Goal: Task Accomplishment & Management: Complete application form

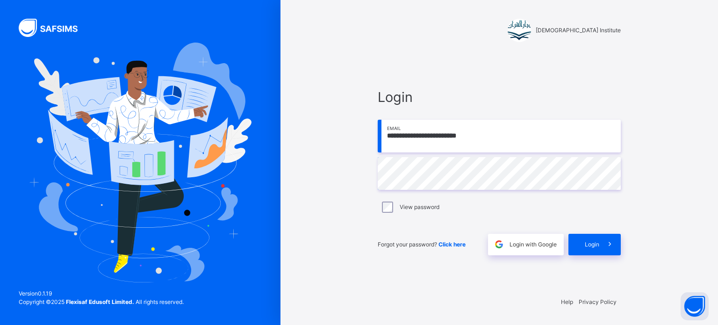
click at [520, 129] on input "**********" at bounding box center [499, 136] width 243 height 33
click at [494, 136] on input "**********" at bounding box center [499, 136] width 243 height 33
type input "**********"
click at [602, 250] on span at bounding box center [609, 244] width 21 height 21
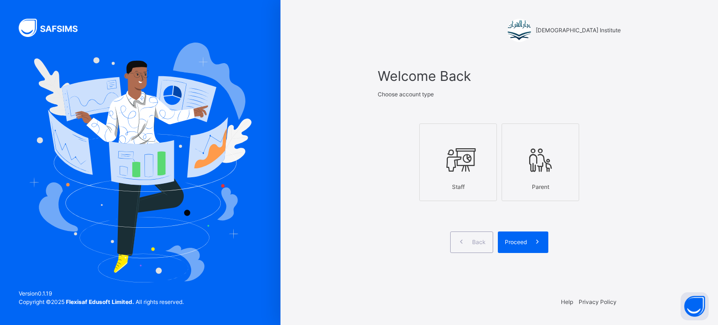
click at [480, 192] on div "Staff" at bounding box center [457, 187] width 67 height 18
click at [518, 236] on div "Proceed" at bounding box center [523, 241] width 50 height 21
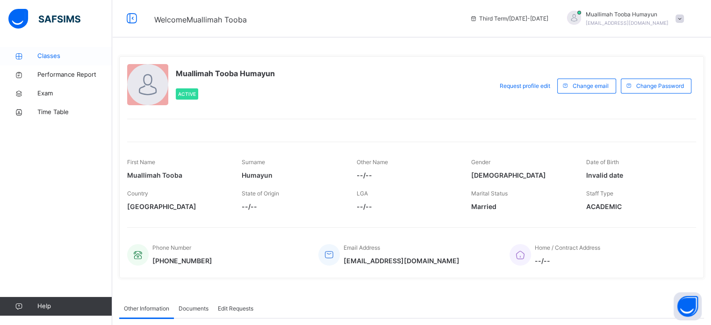
click at [85, 58] on span "Classes" at bounding box center [74, 55] width 75 height 9
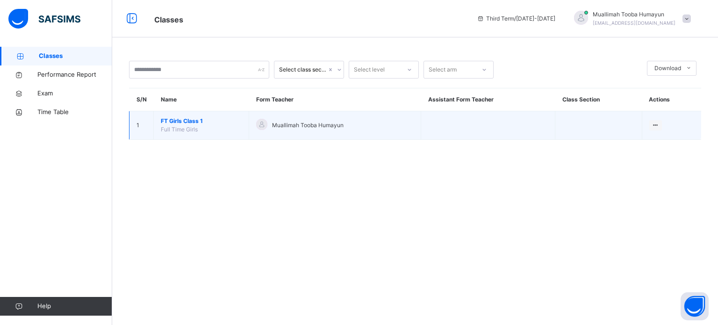
click at [193, 121] on span "FT Girls Class 1" at bounding box center [201, 121] width 81 height 8
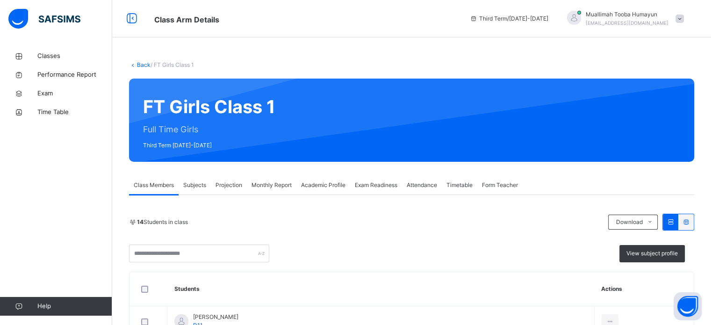
click at [223, 183] on span "Projection" at bounding box center [228, 185] width 27 height 8
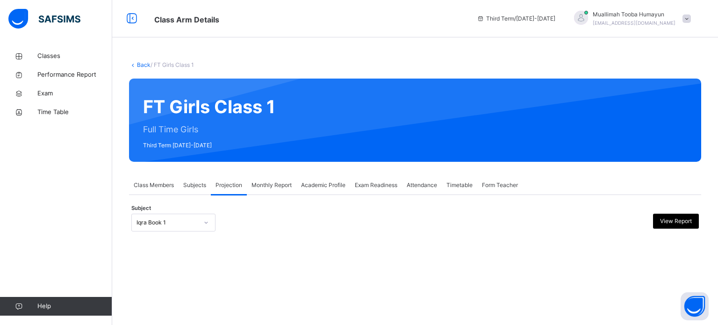
click at [190, 211] on div "Subject Iqra Book 1 View Report" at bounding box center [414, 222] width 567 height 27
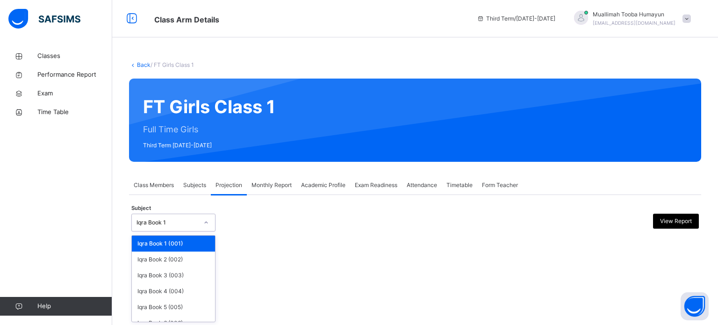
click at [190, 218] on div "Iqra Book 1" at bounding box center [167, 222] width 62 height 8
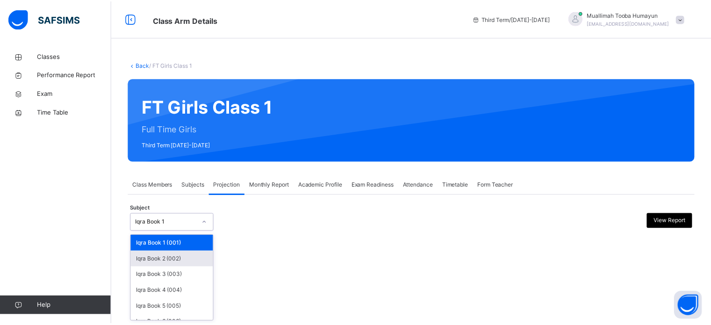
scroll to position [49, 0]
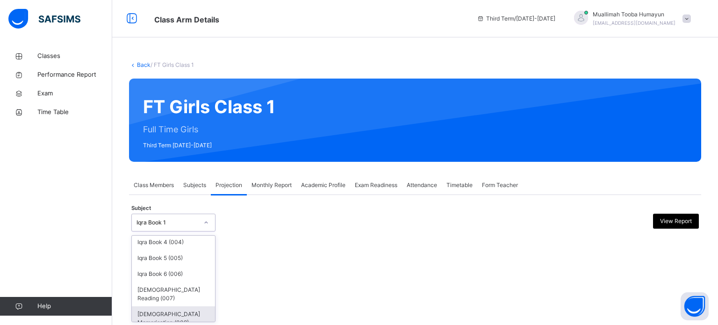
click at [180, 313] on div "[DEMOGRAPHIC_DATA] Memorisation (008)" at bounding box center [173, 318] width 83 height 24
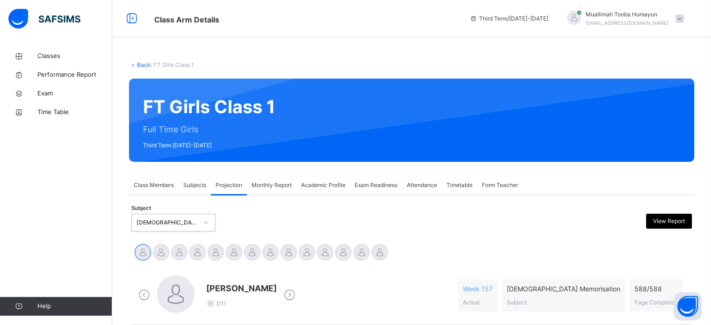
scroll to position [132, 0]
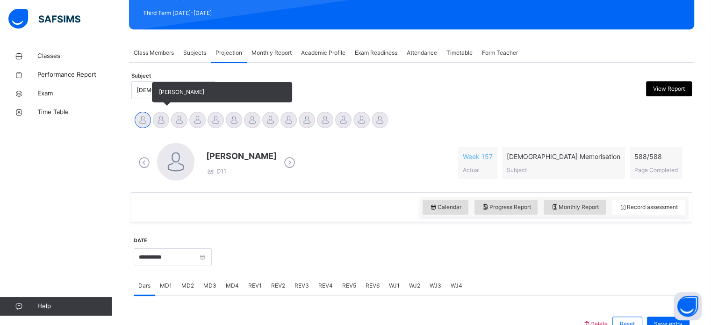
click at [159, 120] on div at bounding box center [161, 120] width 16 height 16
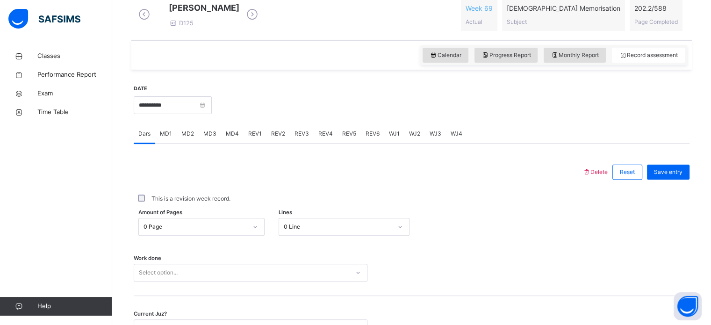
scroll to position [291, 0]
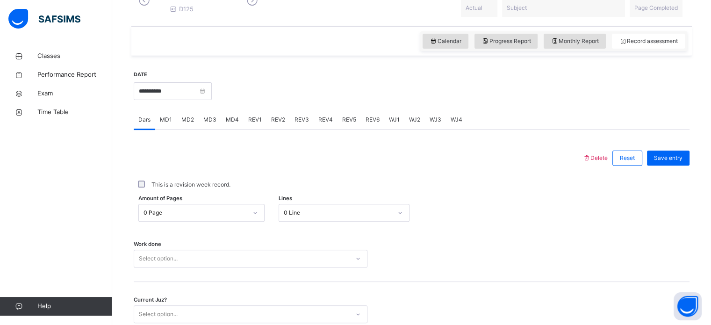
click at [165, 124] on span "MD1" at bounding box center [166, 119] width 12 height 8
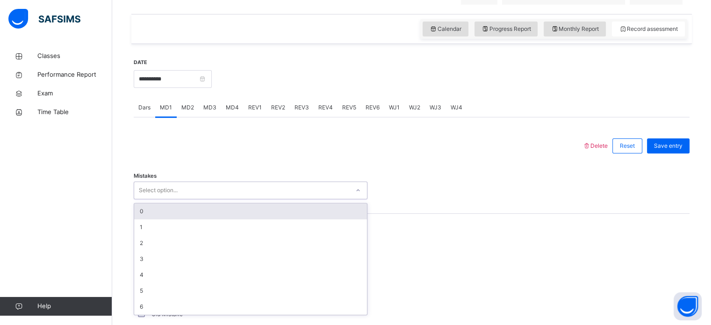
click at [201, 199] on div "Select option..." at bounding box center [251, 190] width 234 height 18
click at [204, 217] on div "0" at bounding box center [250, 210] width 233 height 16
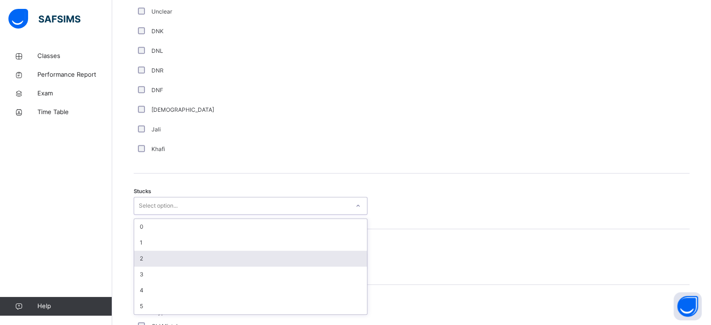
click at [138, 215] on div "option 2 focused, 3 of 6. 6 results available. Use Up and Down to choose option…" at bounding box center [251, 206] width 234 height 18
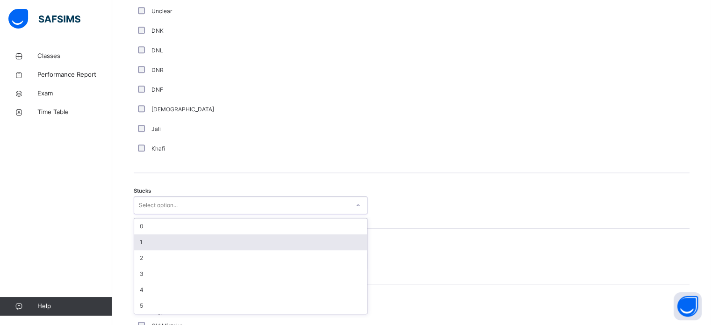
click at [171, 250] on div "1" at bounding box center [250, 242] width 233 height 16
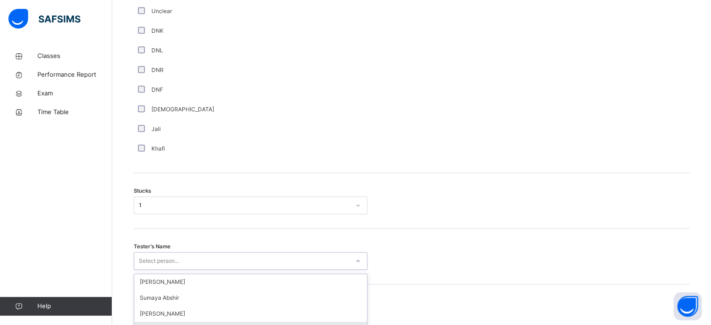
scroll to position [745, 0]
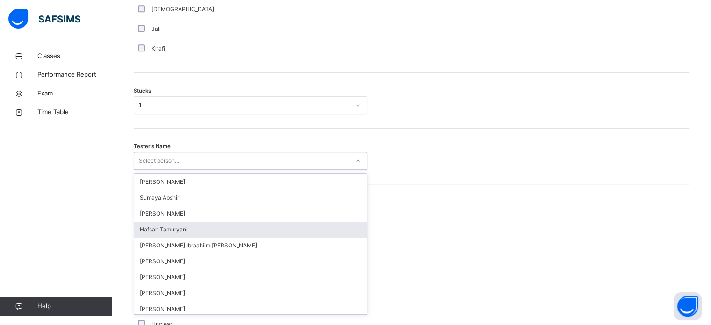
click at [175, 170] on div "option [PERSON_NAME] focused, 4 of 45. 45 results available. Use Up and Down to…" at bounding box center [251, 161] width 234 height 18
click at [217, 234] on div "Hafsah Tamuryani" at bounding box center [250, 230] width 233 height 16
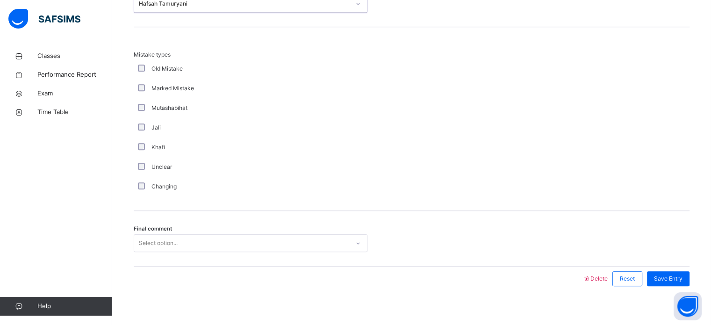
scroll to position [917, 0]
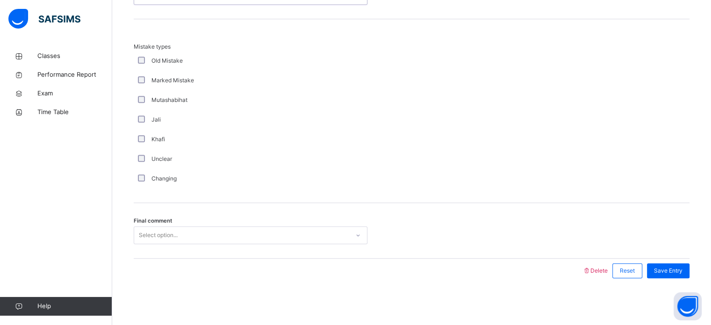
click at [200, 246] on div "Final comment Select option..." at bounding box center [412, 231] width 556 height 56
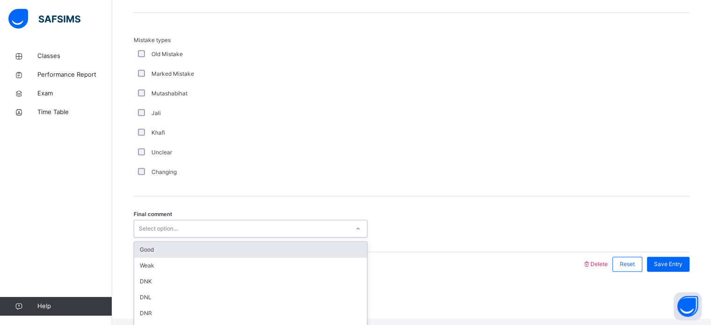
click at [202, 254] on div "Good" at bounding box center [250, 250] width 233 height 16
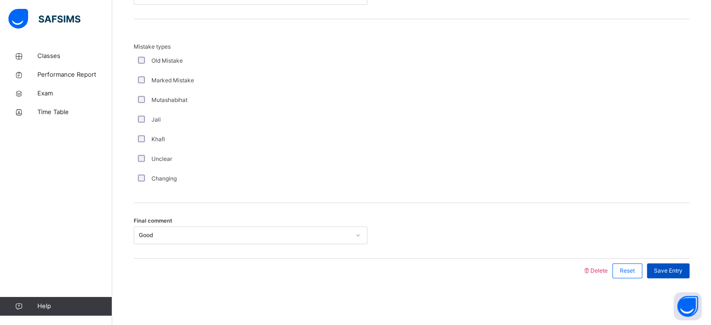
click at [680, 272] on span "Save Entry" at bounding box center [668, 270] width 29 height 8
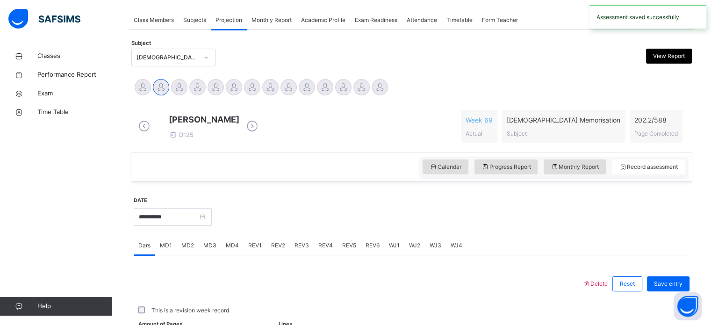
scroll to position [377, 0]
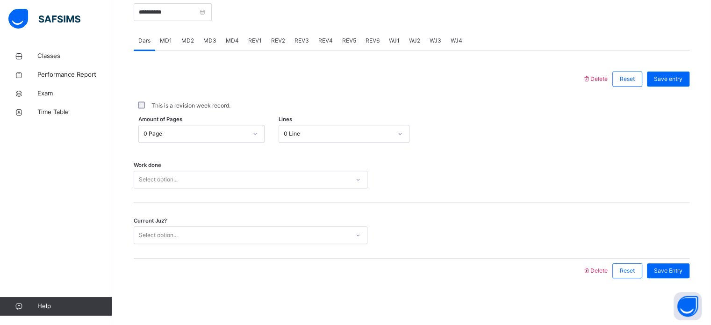
click at [632, 158] on div "Work done Select option..." at bounding box center [412, 175] width 556 height 56
click at [659, 160] on div "Work done Select option..." at bounding box center [412, 175] width 556 height 56
click at [185, 47] on div "MD2" at bounding box center [188, 40] width 22 height 19
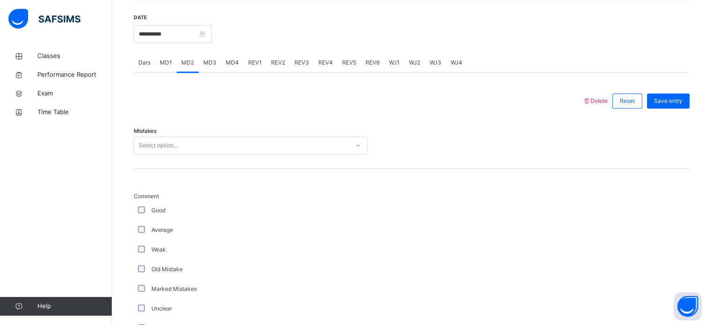
scroll to position [346, 0]
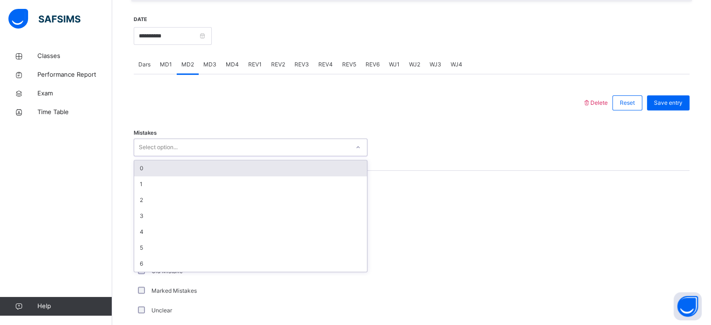
click at [148, 174] on div "0" at bounding box center [250, 168] width 233 height 16
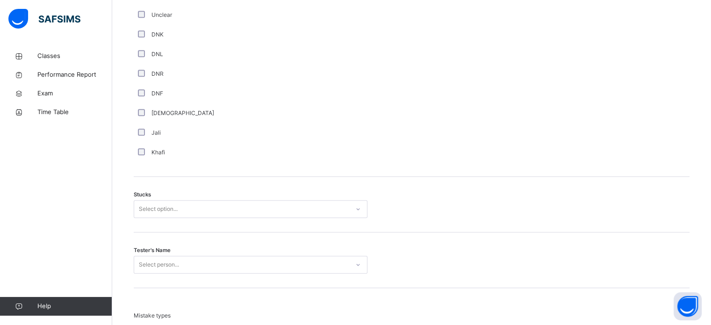
scroll to position [656, 0]
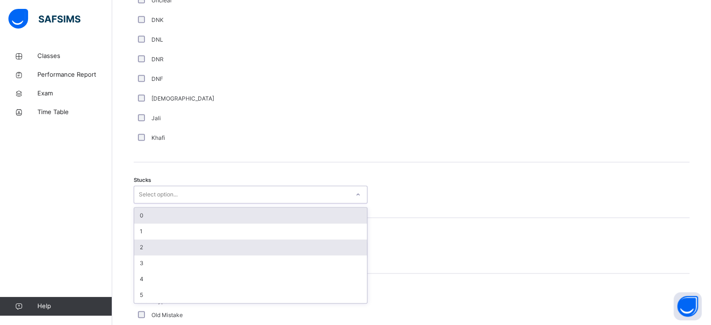
click at [144, 253] on div "2" at bounding box center [250, 247] width 233 height 16
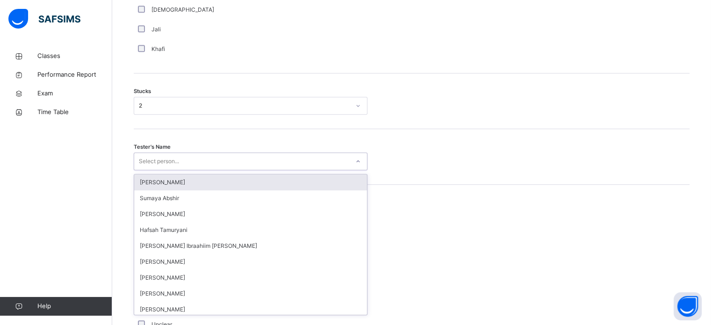
scroll to position [745, 0]
click at [139, 317] on div "[PERSON_NAME]" at bounding box center [250, 309] width 233 height 16
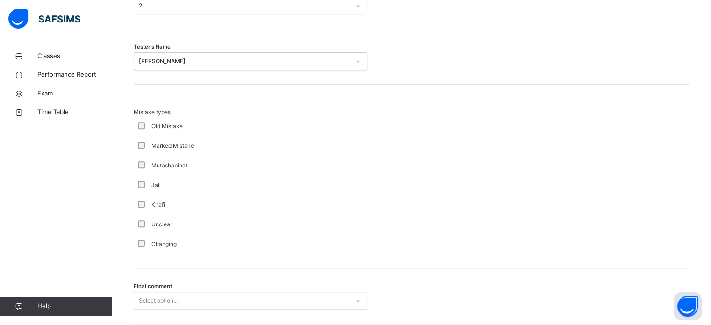
scroll to position [917, 0]
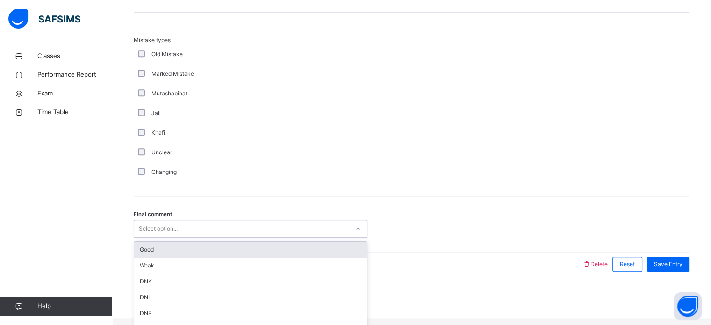
click at [140, 254] on div "Good" at bounding box center [250, 250] width 233 height 16
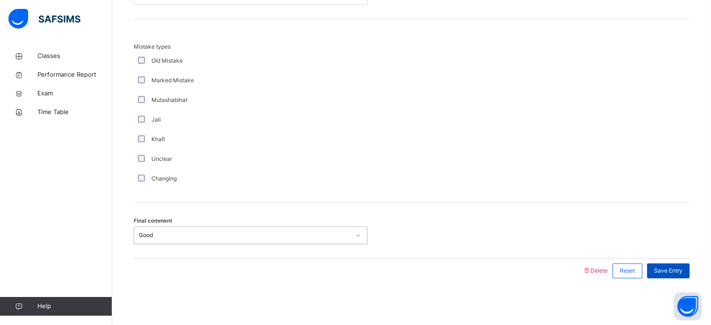
click at [675, 271] on span "Save Entry" at bounding box center [668, 270] width 29 height 8
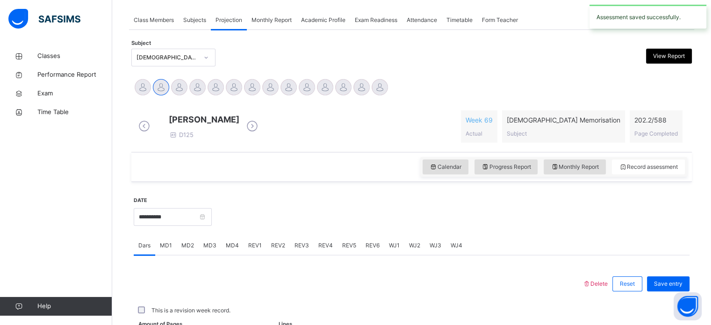
scroll to position [377, 0]
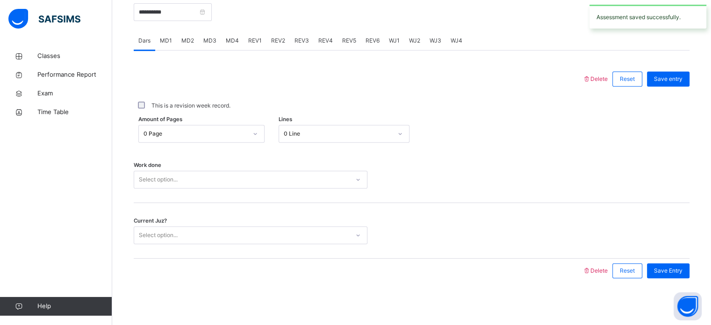
click at [207, 37] on span "MD3" at bounding box center [209, 40] width 13 height 8
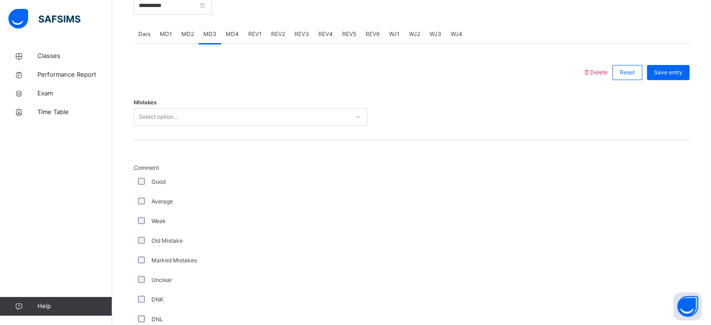
scroll to position [370, 0]
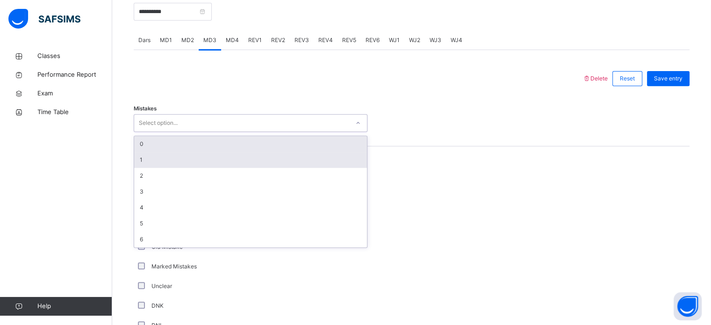
click at [144, 168] on div "1" at bounding box center [250, 160] width 233 height 16
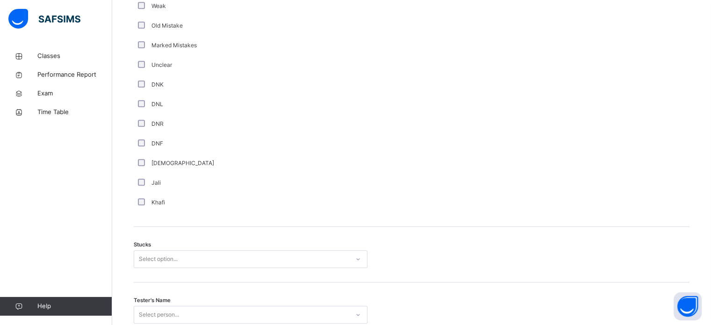
scroll to position [733, 0]
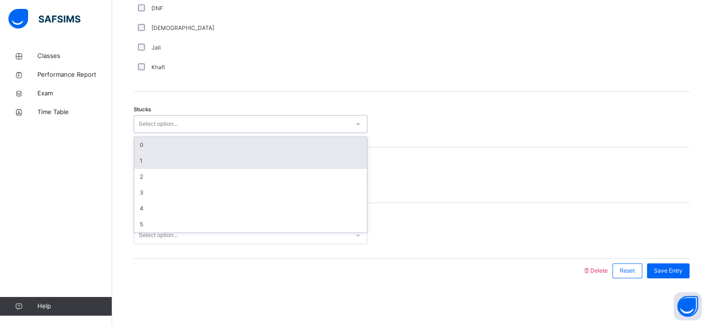
click at [147, 164] on div "1" at bounding box center [250, 161] width 233 height 16
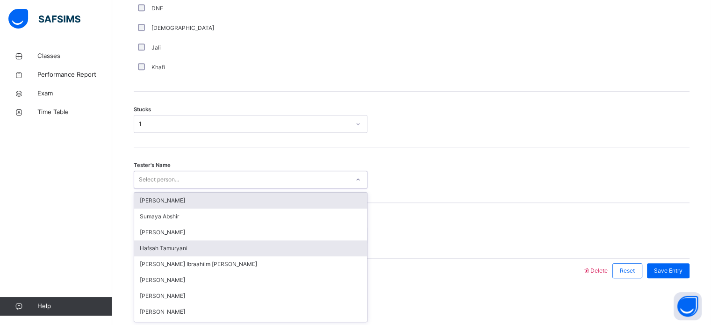
click at [144, 251] on div "Hafsah Tamuryani" at bounding box center [250, 248] width 233 height 16
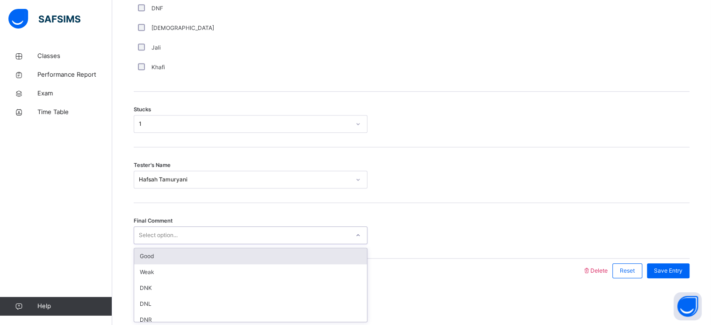
click at [140, 254] on div "Good" at bounding box center [250, 256] width 233 height 16
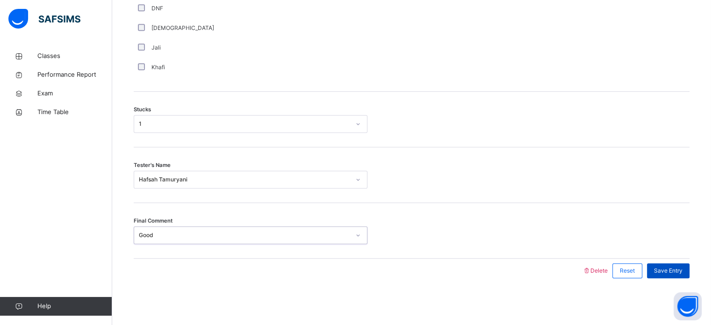
click at [679, 268] on span "Save Entry" at bounding box center [668, 270] width 29 height 8
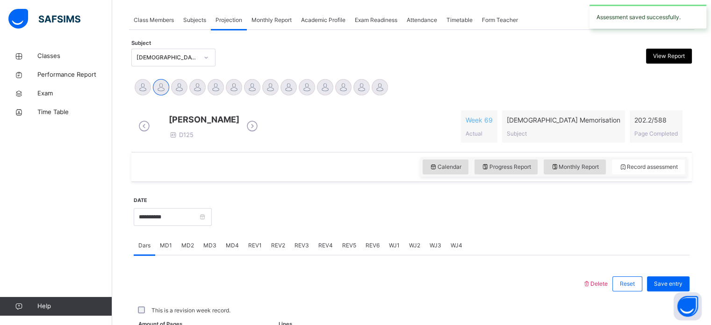
scroll to position [377, 0]
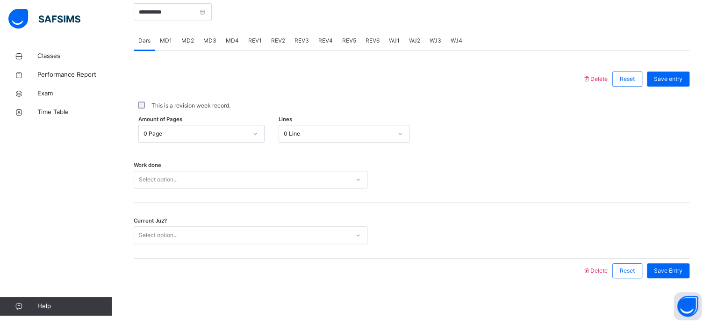
click at [232, 46] on div "MD4" at bounding box center [232, 40] width 22 height 19
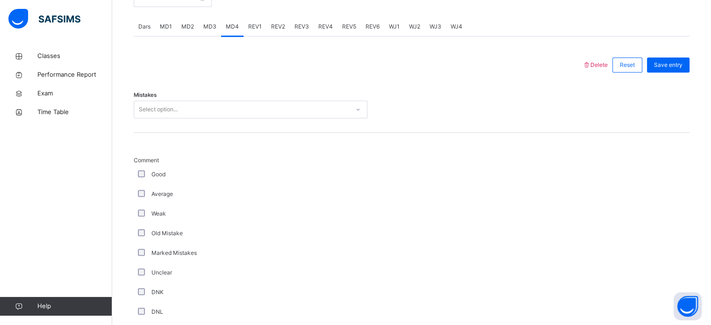
scroll to position [383, 0]
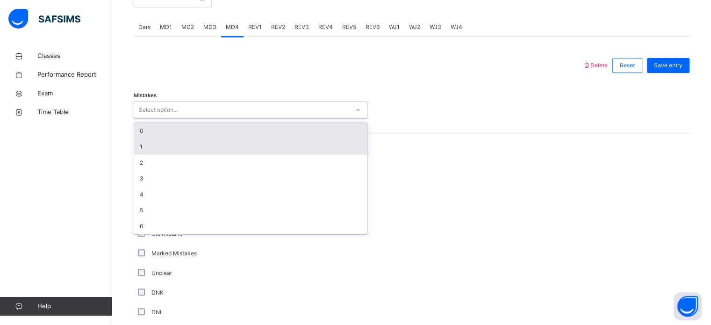
click at [139, 155] on div "1" at bounding box center [250, 147] width 233 height 16
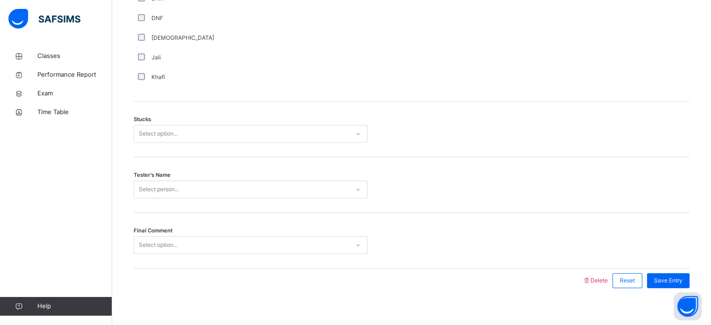
scroll to position [733, 0]
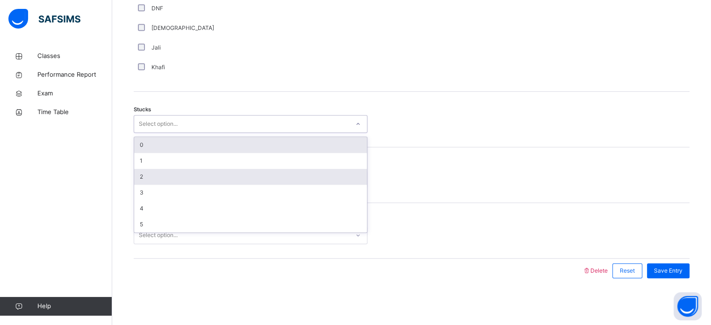
click at [138, 174] on div "2" at bounding box center [250, 177] width 233 height 16
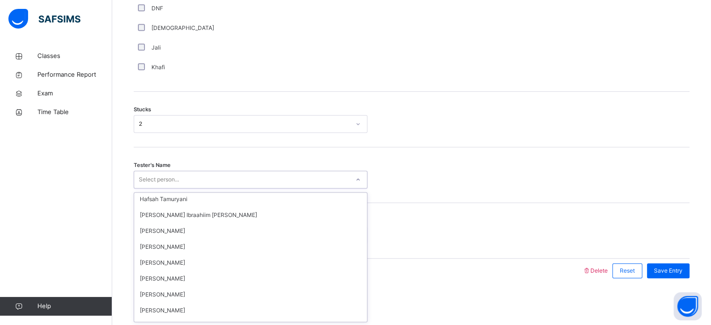
scroll to position [51, 0]
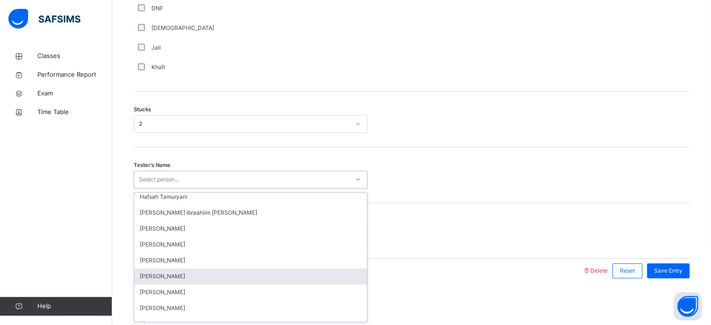
click at [137, 277] on div "[PERSON_NAME]" at bounding box center [250, 276] width 233 height 16
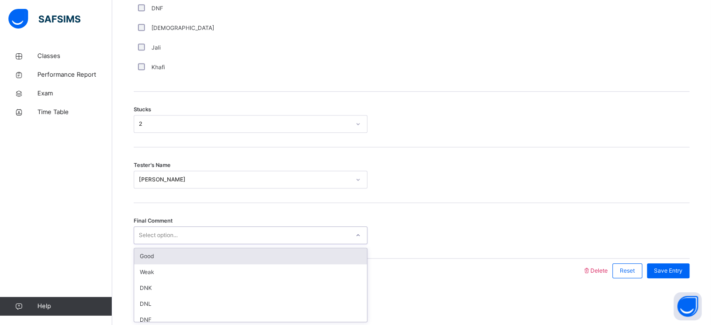
click at [142, 258] on div "Good" at bounding box center [250, 256] width 233 height 16
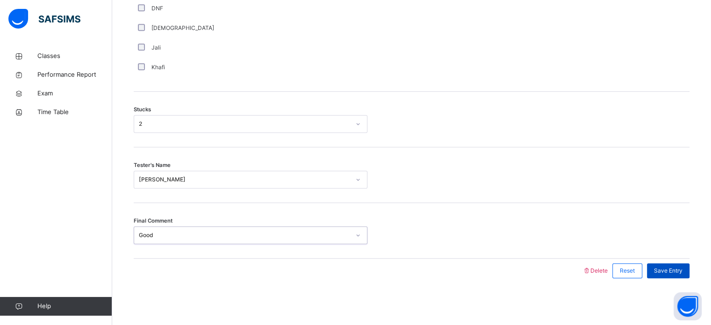
click at [679, 278] on div "Save Entry" at bounding box center [668, 270] width 43 height 15
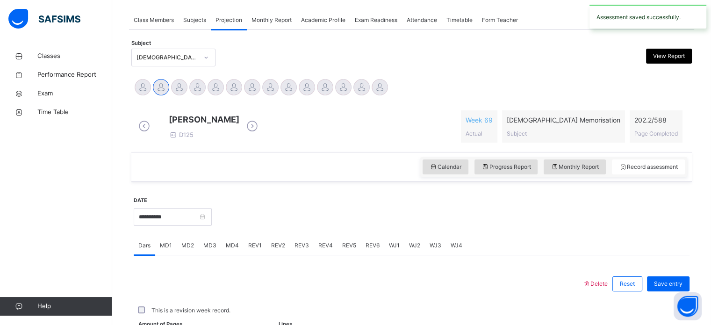
scroll to position [377, 0]
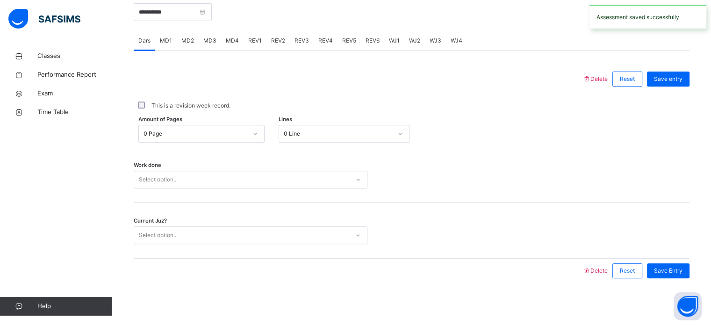
click at [165, 43] on span "MD1" at bounding box center [166, 40] width 12 height 8
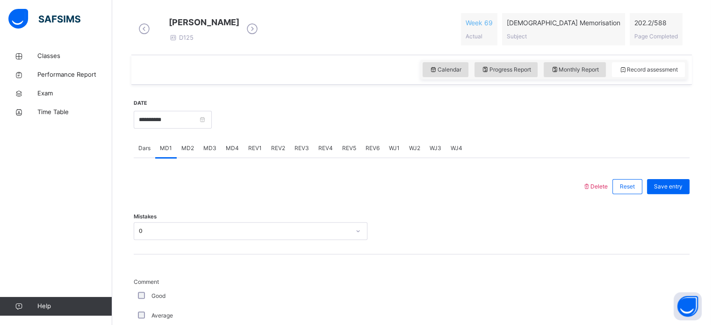
scroll to position [262, 0]
click at [186, 150] on div "MD2" at bounding box center [188, 148] width 22 height 19
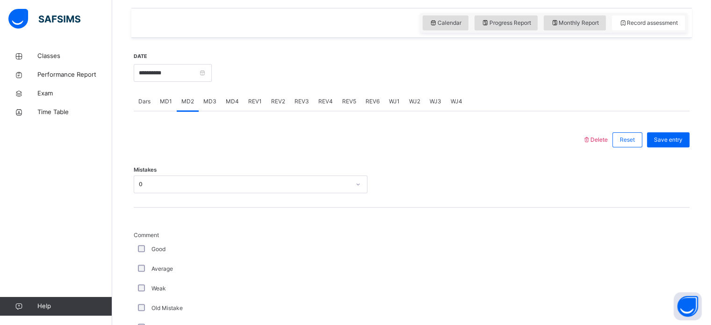
click at [206, 106] on span "MD3" at bounding box center [209, 101] width 13 height 8
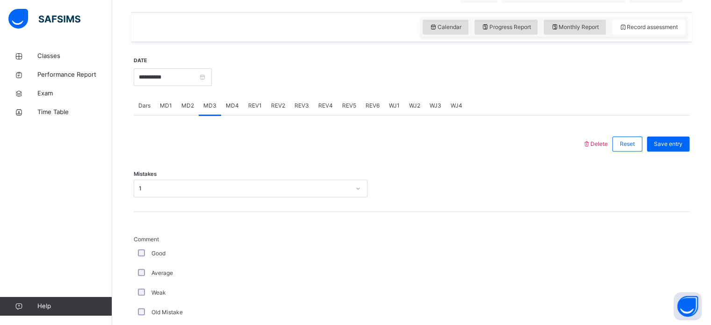
click at [225, 108] on div "MD4" at bounding box center [232, 105] width 22 height 19
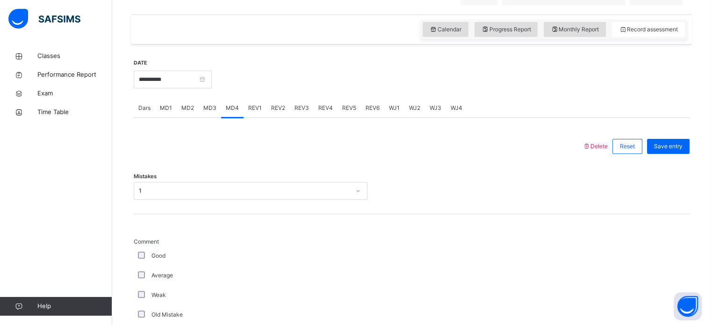
click at [249, 112] on span "REV1" at bounding box center [255, 108] width 14 height 8
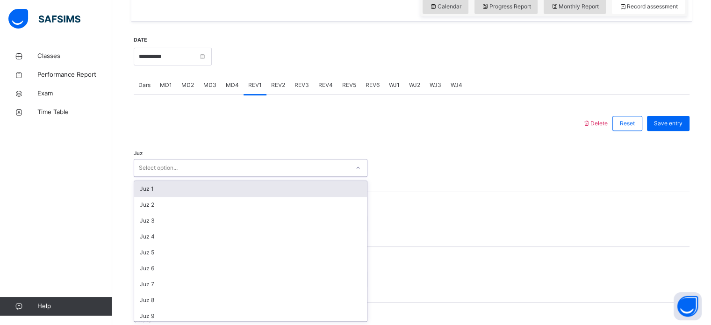
scroll to position [333, 0]
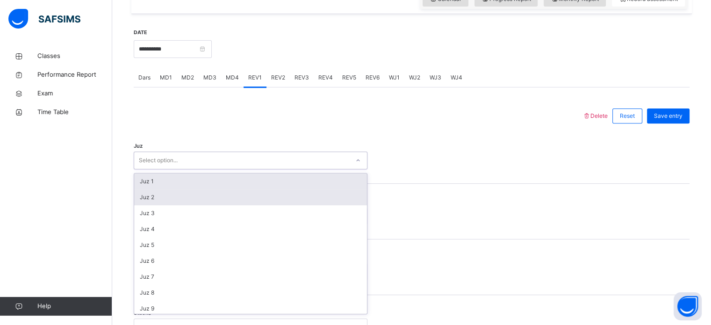
click at [145, 204] on div "Juz 2" at bounding box center [250, 197] width 233 height 16
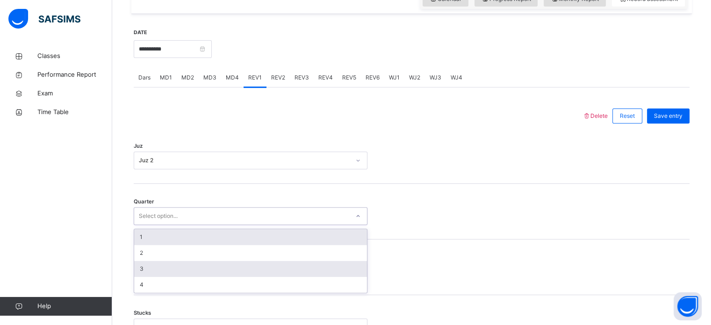
click at [139, 271] on div "3" at bounding box center [250, 269] width 233 height 16
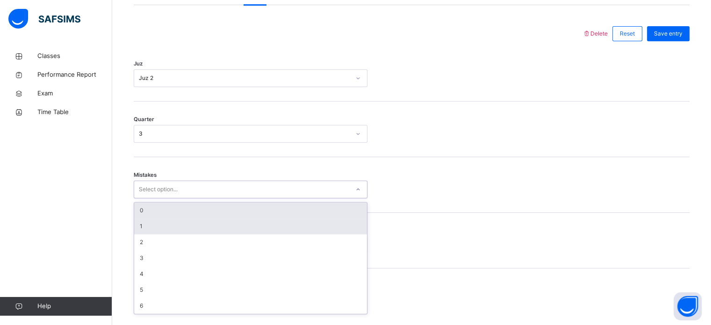
click at [141, 233] on div "1" at bounding box center [250, 226] width 233 height 16
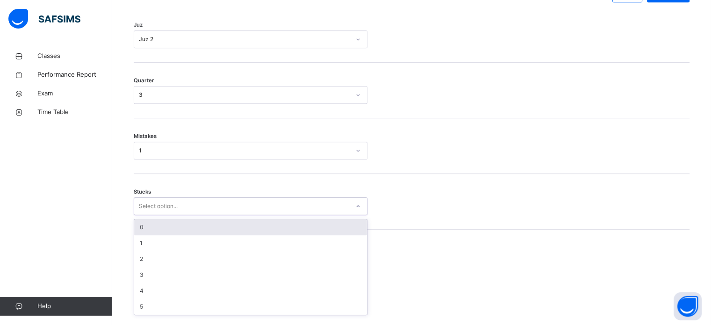
scroll to position [454, 0]
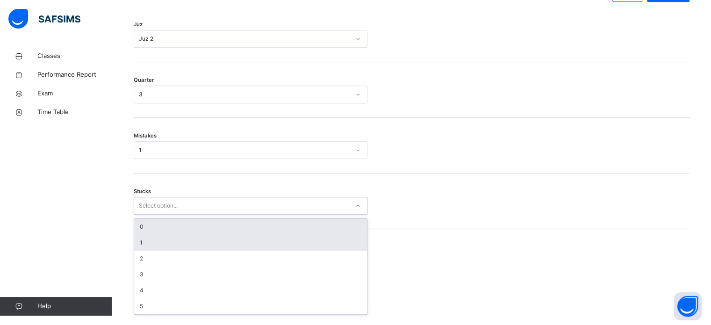
click at [141, 249] on div "1" at bounding box center [250, 243] width 233 height 16
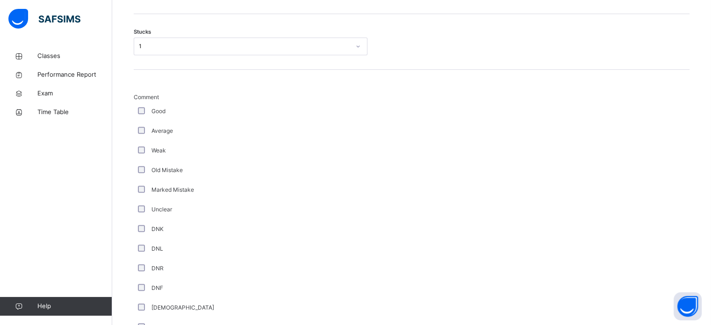
scroll to position [535, 0]
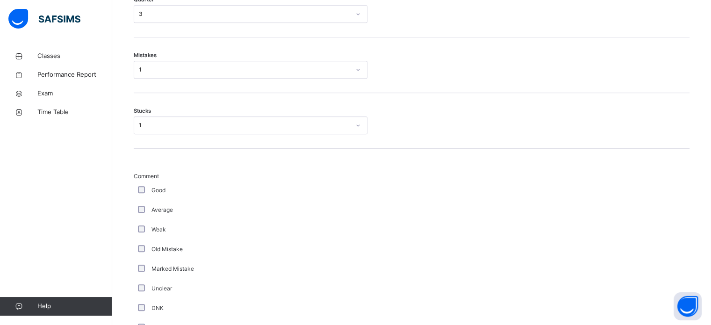
click at [146, 220] on div "Average" at bounding box center [251, 210] width 234 height 20
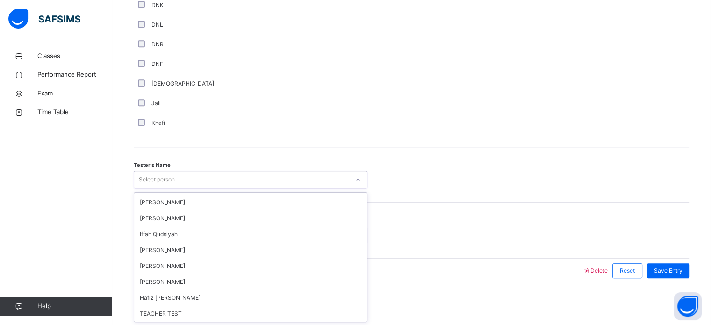
scroll to position [142, 0]
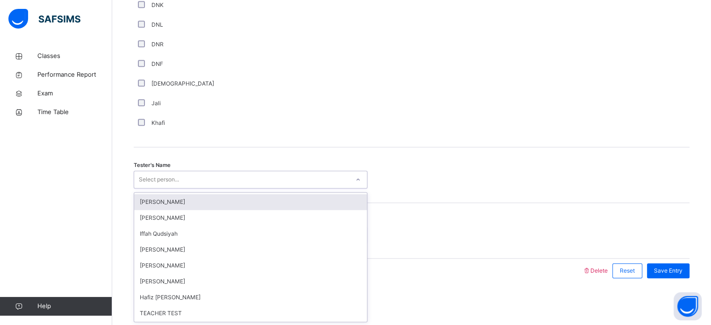
click at [149, 204] on div "[PERSON_NAME]" at bounding box center [250, 202] width 233 height 16
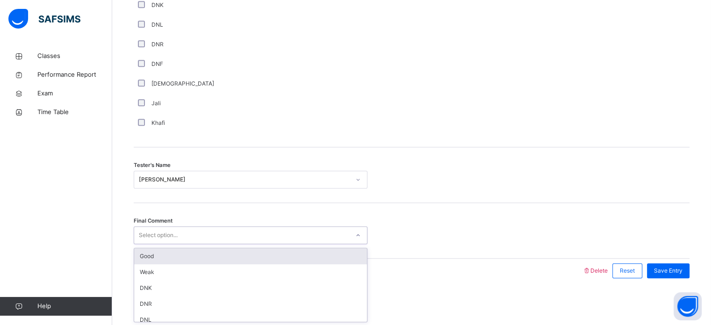
click at [136, 256] on div "Good" at bounding box center [250, 256] width 233 height 16
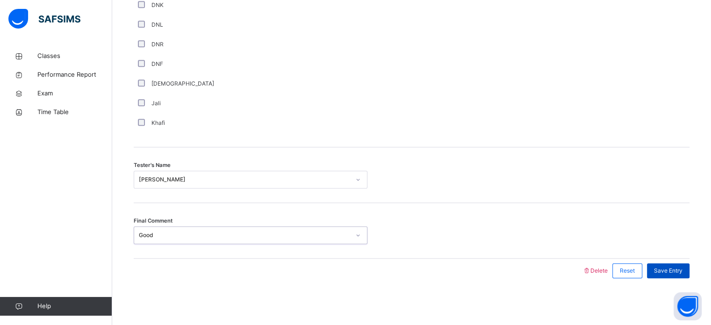
click at [682, 273] on span "Save Entry" at bounding box center [668, 270] width 29 height 8
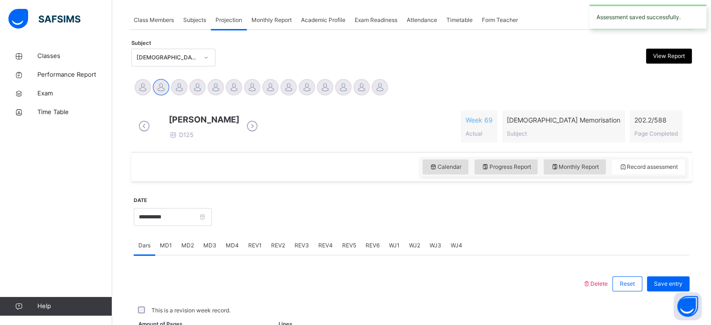
scroll to position [377, 0]
